Goal: Transaction & Acquisition: Purchase product/service

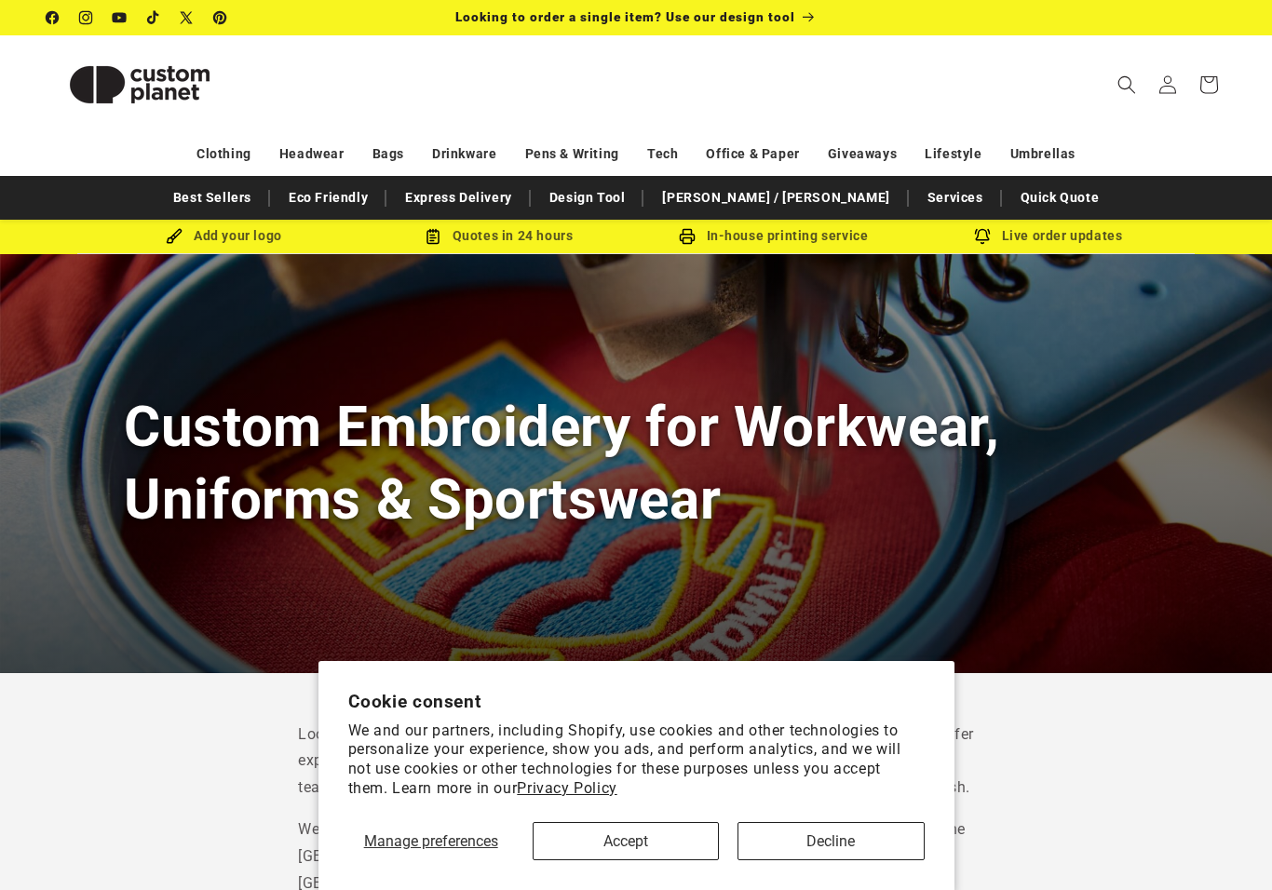
click at [666, 848] on button "Accept" at bounding box center [626, 841] width 186 height 38
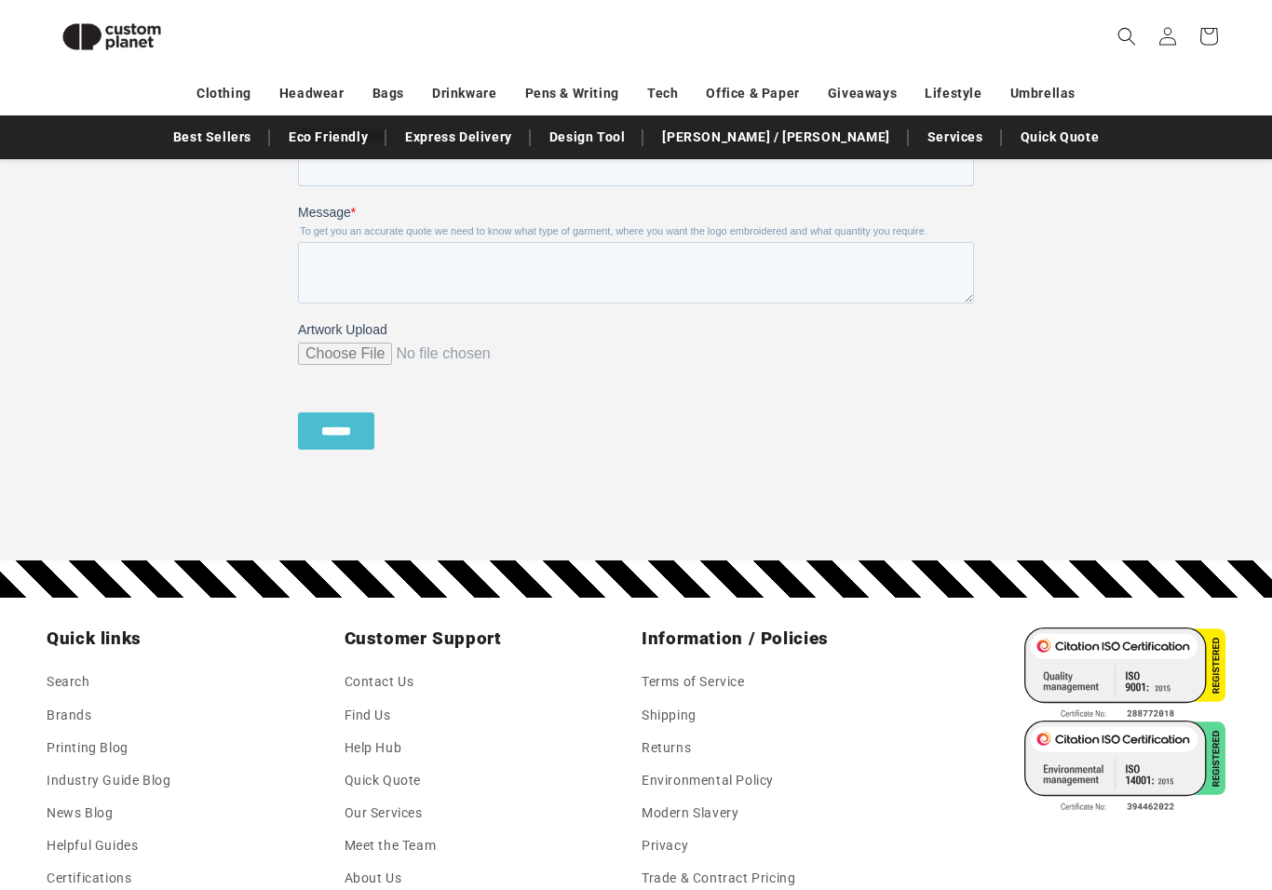
scroll to position [1744, 0]
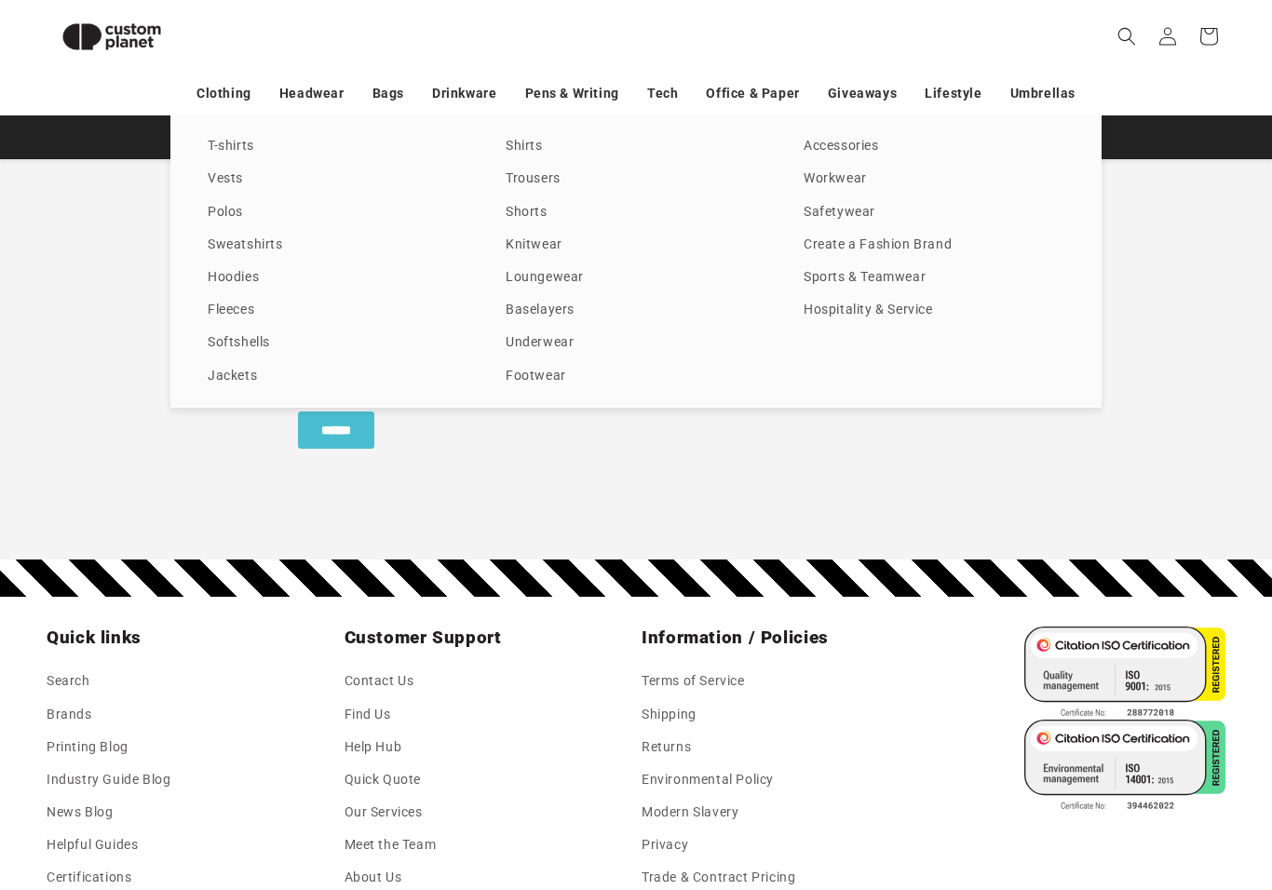
click at [251, 318] on link "Fleeces" at bounding box center [338, 310] width 261 height 25
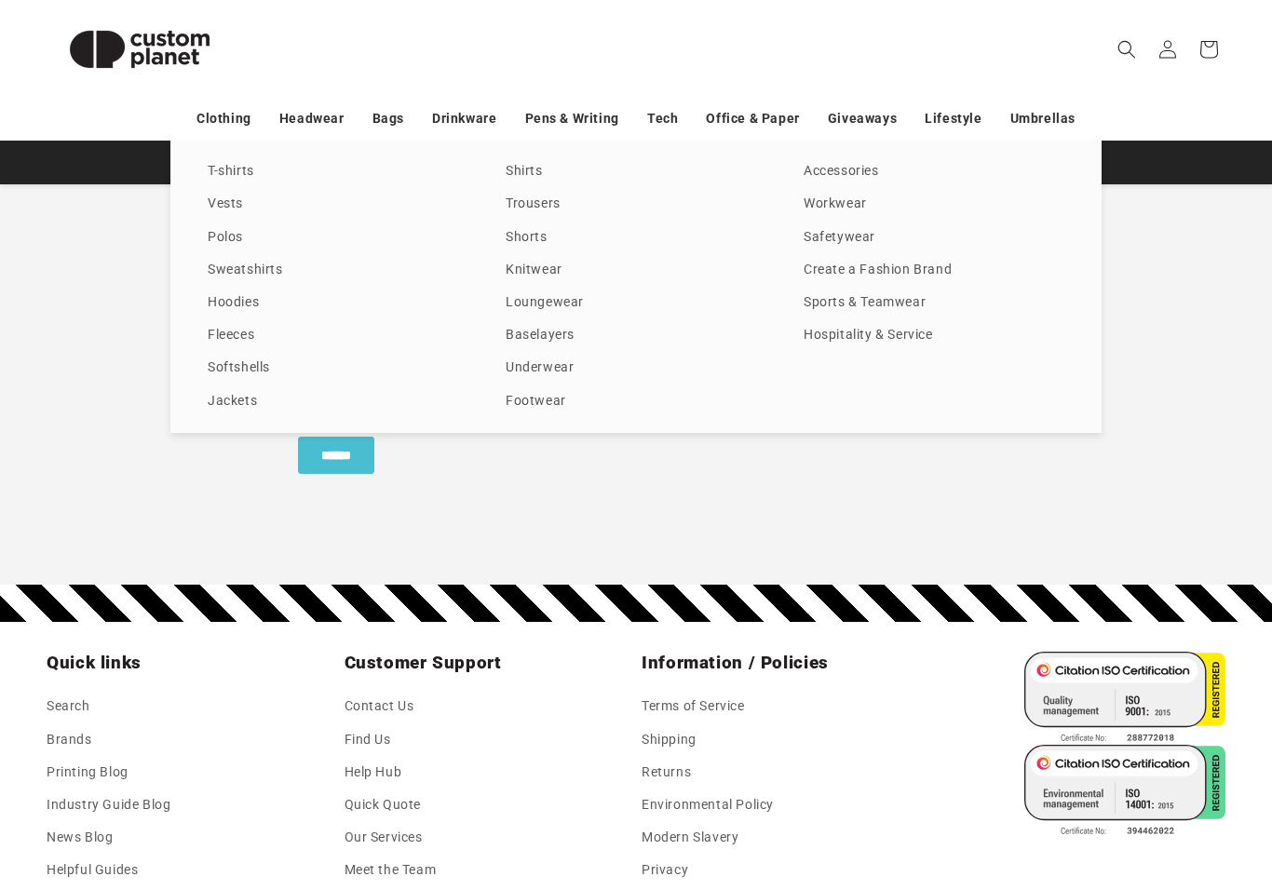
scroll to position [1767, 0]
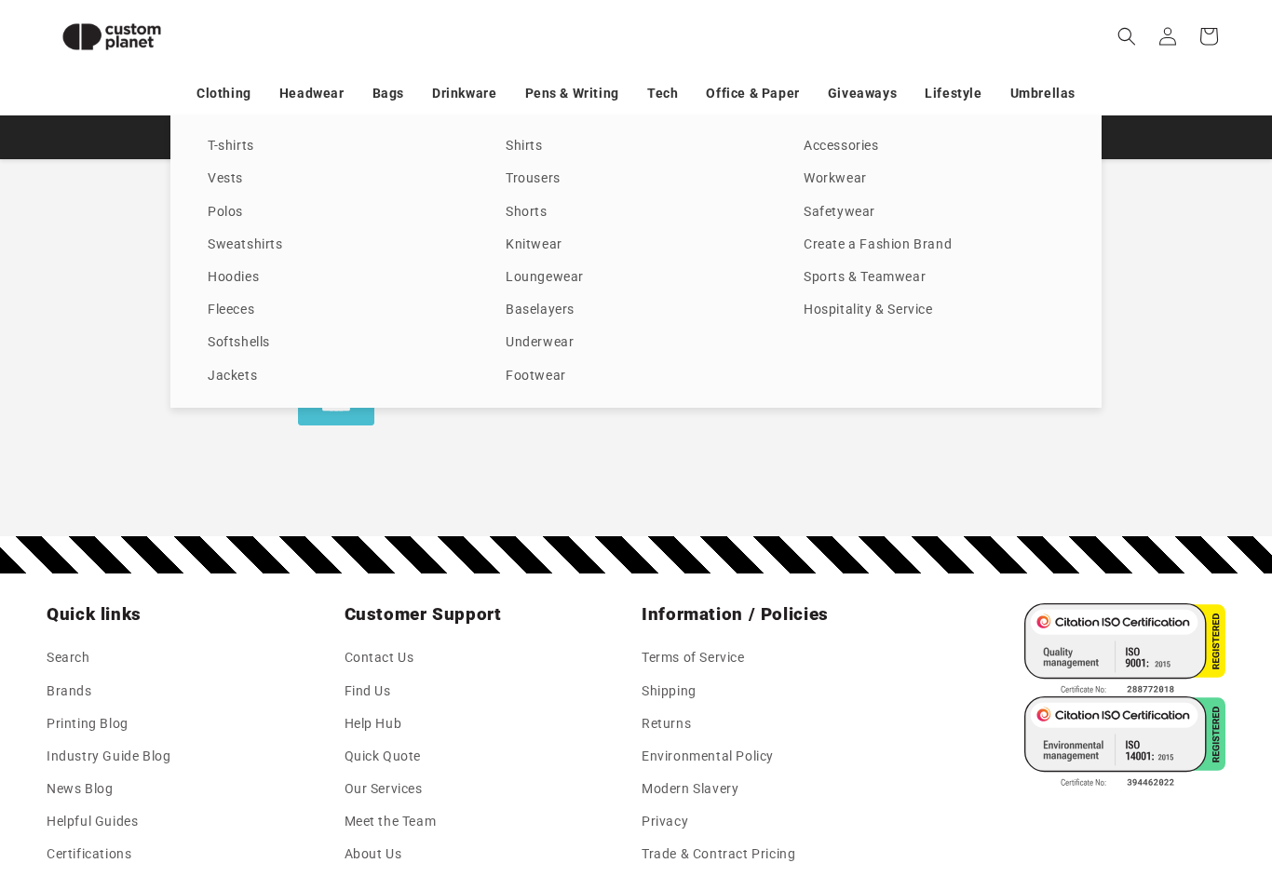
click at [268, 278] on link "Hoodies" at bounding box center [338, 277] width 261 height 25
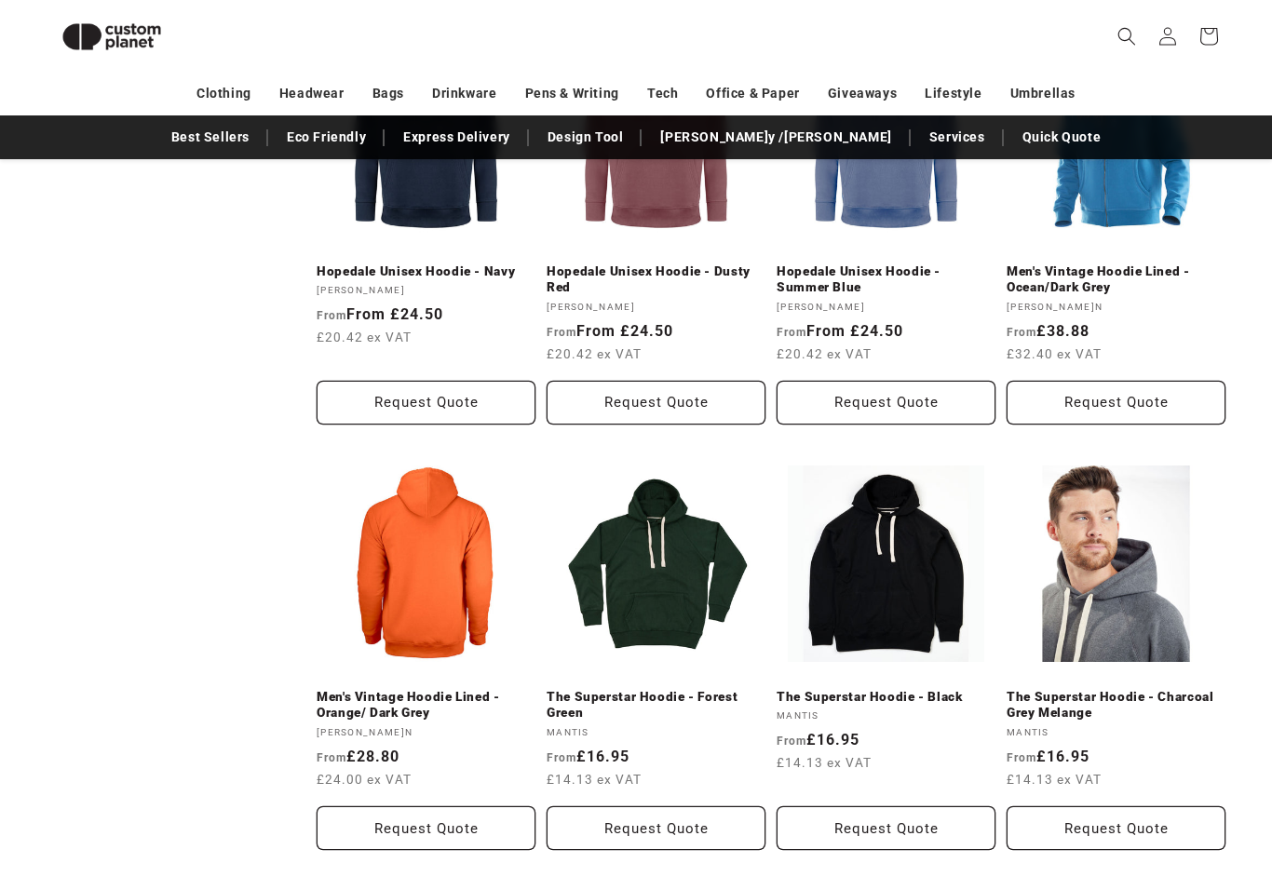
scroll to position [1631, 0]
click at [914, 689] on link "The Superstar Hoodie - Black" at bounding box center [886, 697] width 219 height 17
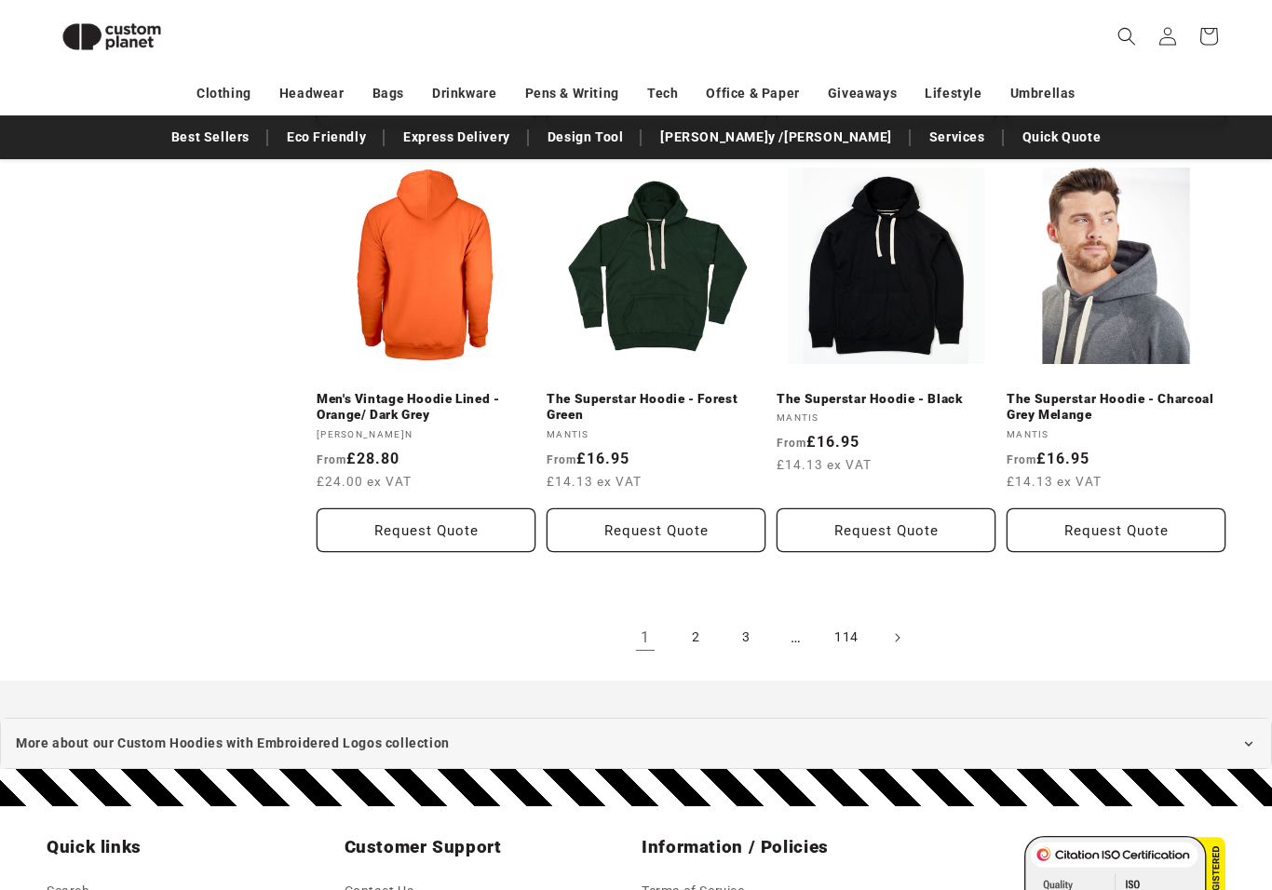
scroll to position [1932, 0]
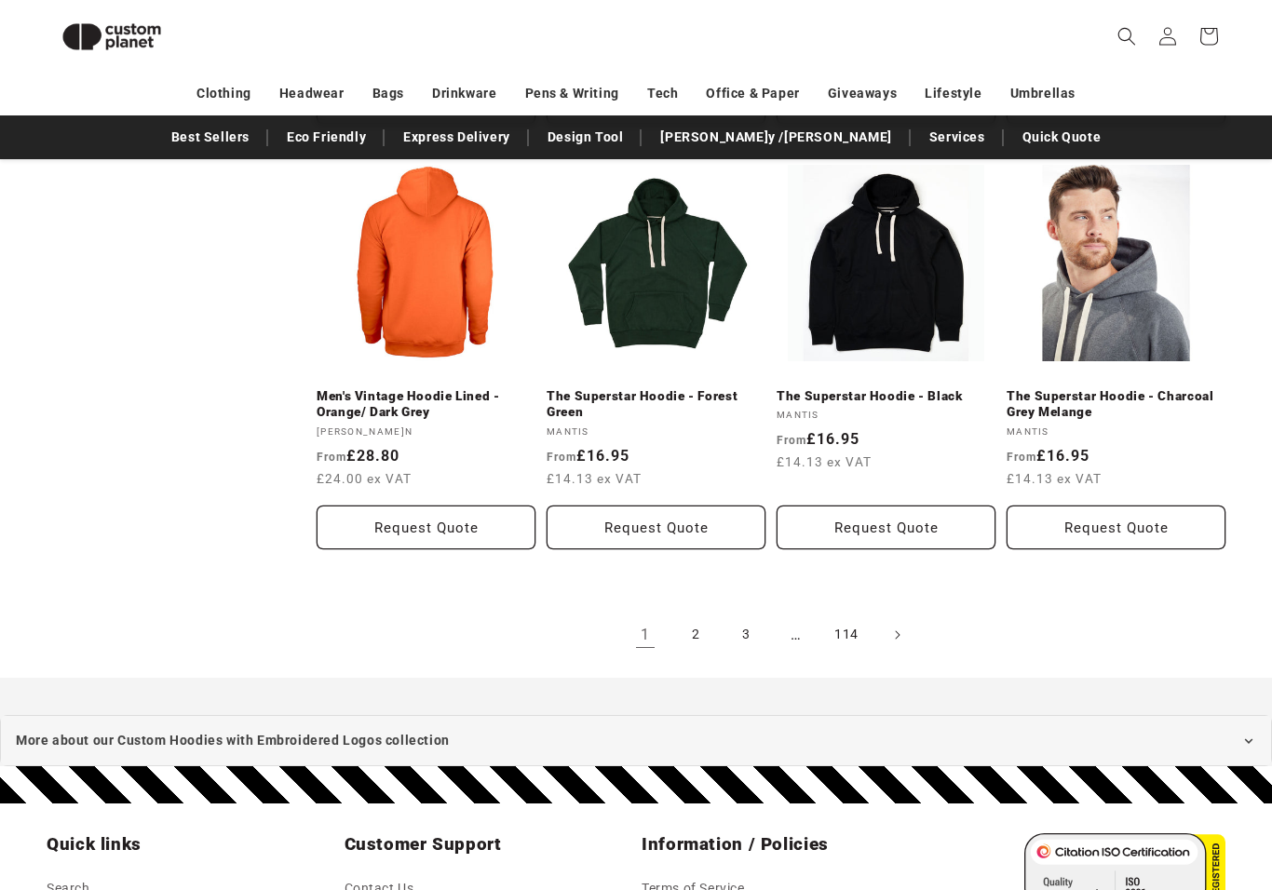
click at [687, 623] on link "2" at bounding box center [695, 635] width 41 height 41
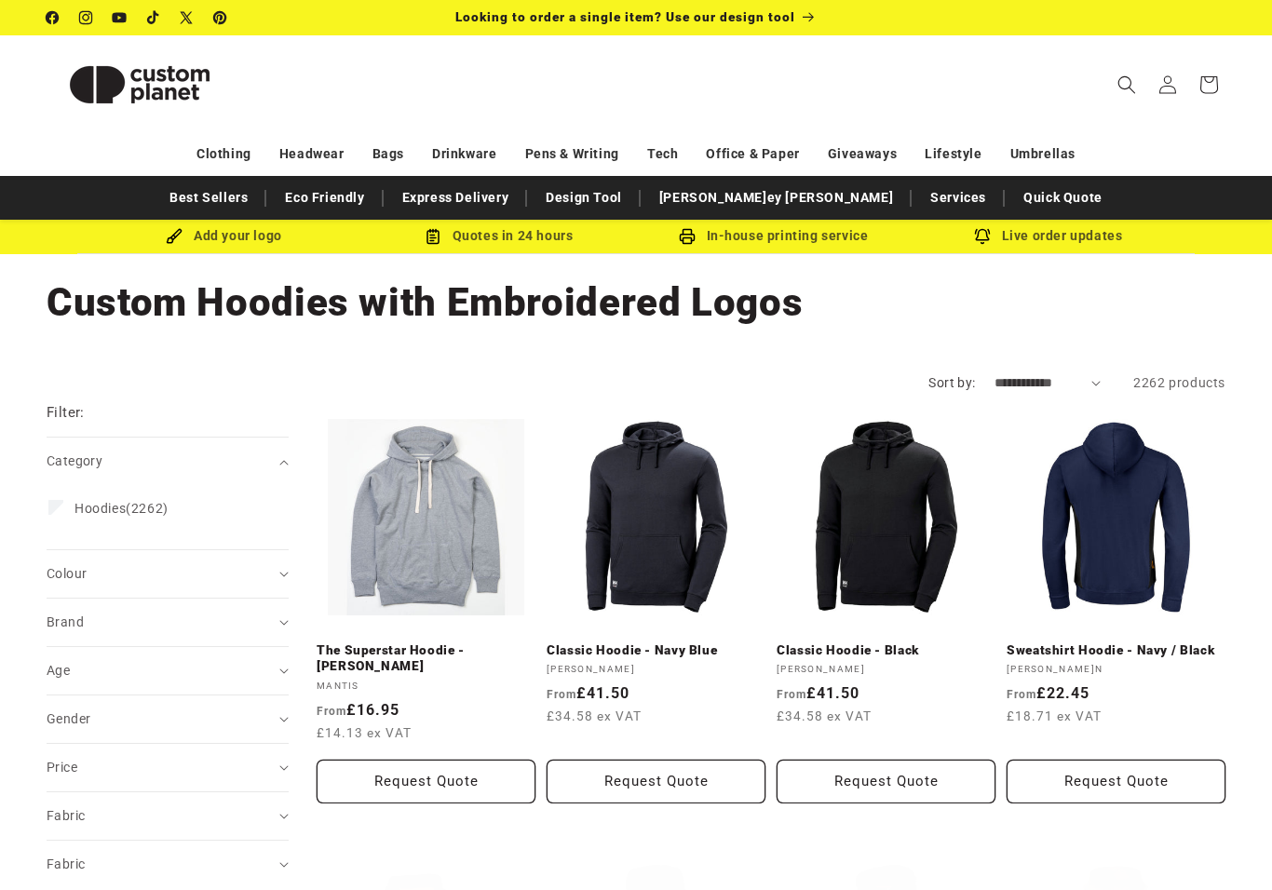
click at [913, 643] on link "Classic Hoodie - Black" at bounding box center [886, 651] width 219 height 17
